Goal: Information Seeking & Learning: Learn about a topic

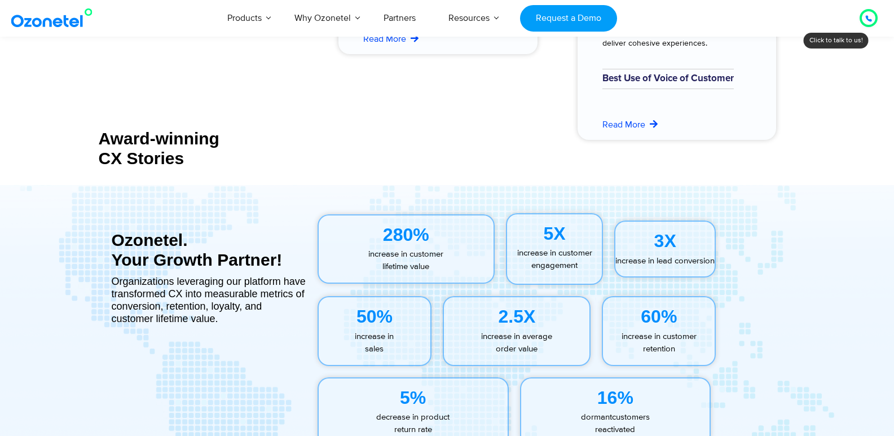
scroll to position [5137, 0]
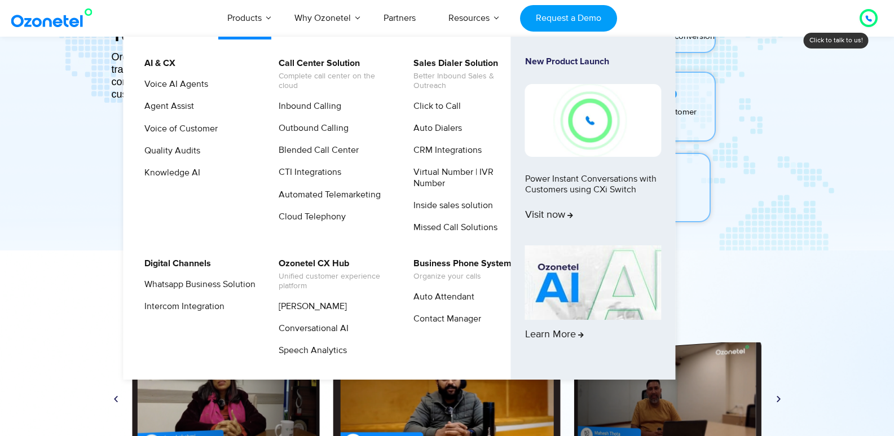
click at [259, 20] on link "Products" at bounding box center [244, 17] width 67 height 37
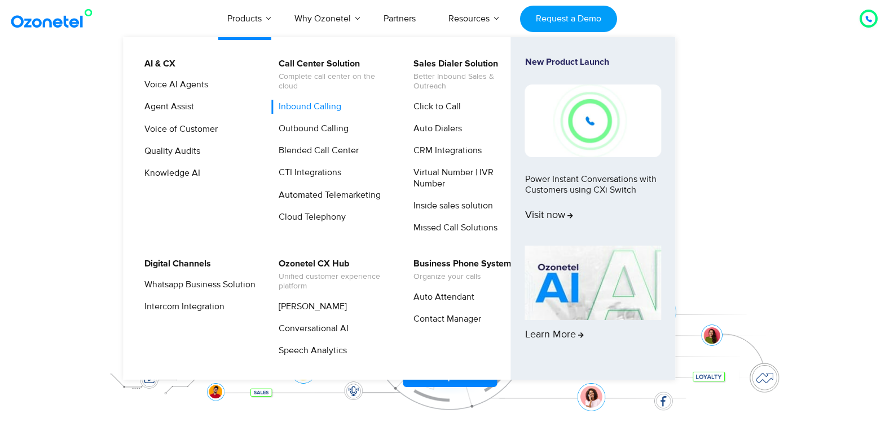
click at [315, 101] on link "Inbound Calling" at bounding box center [307, 107] width 72 height 14
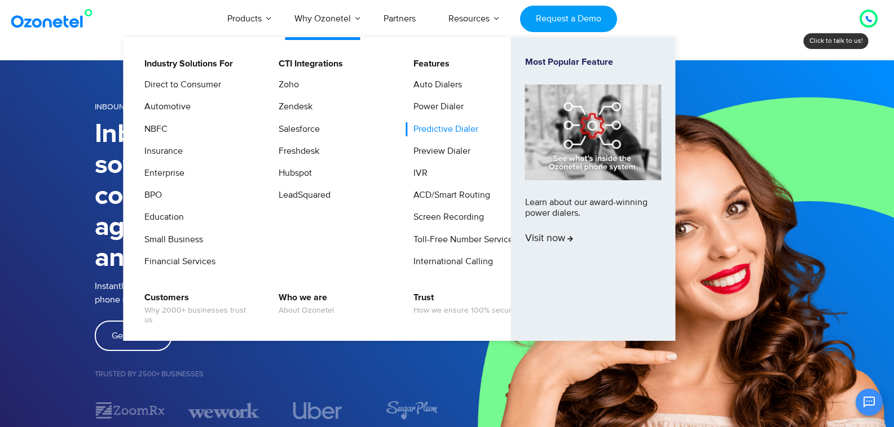
click at [433, 127] on link "Predictive Dialer" at bounding box center [443, 129] width 74 height 14
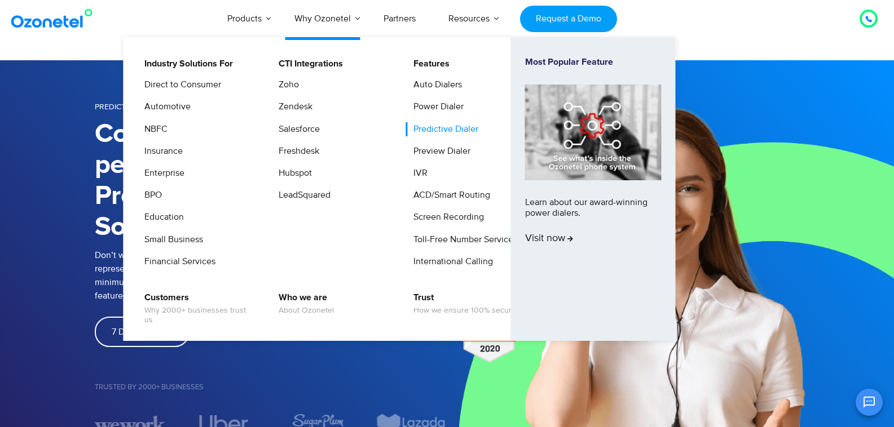
click at [491, 47] on ul "Industry Solutions For Direct to Consumer Automotive NBFC Insurance Enterprise …" at bounding box center [399, 189] width 552 height 304
click at [432, 59] on link "Features" at bounding box center [428, 64] width 45 height 14
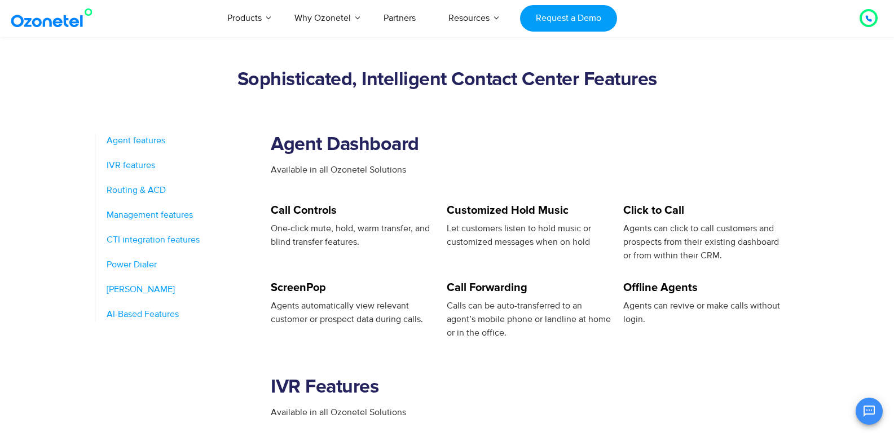
scroll to position [507, 0]
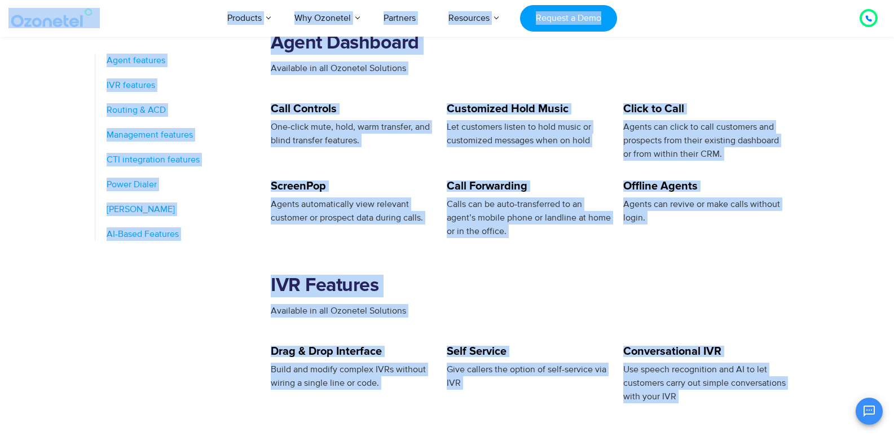
copy body "Click to talk to us! Call in progress... 1 2 3 4 5 6 7 8 9 # 0 Products AI & CX…"
